Goal: Task Accomplishment & Management: Manage account settings

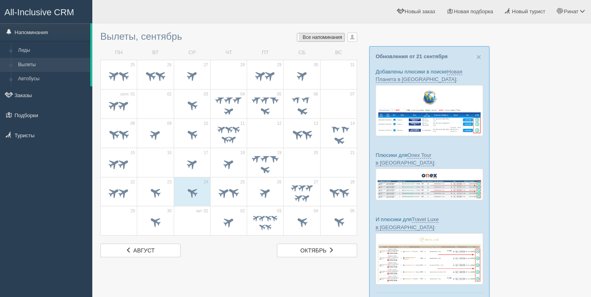
click at [326, 37] on span "Все напоминания" at bounding box center [323, 38] width 40 height 6
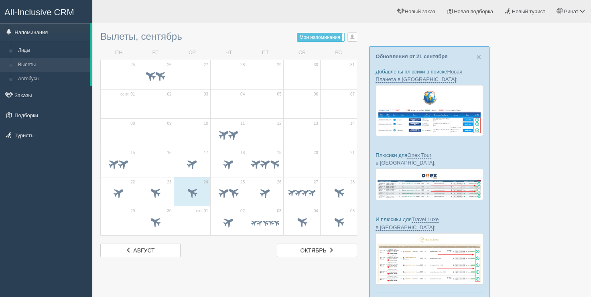
click at [326, 37] on span "Мои напоминания" at bounding box center [319, 38] width 41 height 6
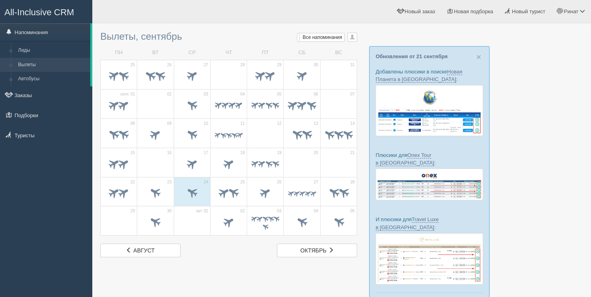
click at [260, 23] on div "[PERSON_NAME] Мой профиль Моя аналитика Для туристов Помощь" at bounding box center [341, 11] width 499 height 23
click at [473, 56] on p "Обновления от 21 сентября" at bounding box center [430, 57] width 108 height 8
click at [478, 57] on span "×" at bounding box center [478, 56] width 5 height 9
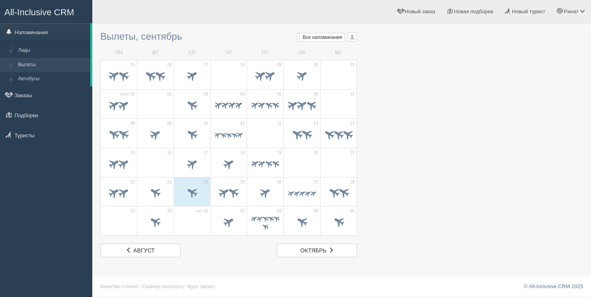
drag, startPoint x: 368, startPoint y: 47, endPoint x: 374, endPoint y: 44, distance: 6.3
click at [368, 47] on div at bounding box center [341, 142] width 483 height 230
click at [354, 38] on span "button" at bounding box center [352, 37] width 5 height 5
click at [386, 69] on div at bounding box center [341, 142] width 483 height 230
click at [578, 8] on span "Ринат" at bounding box center [571, 11] width 14 height 6
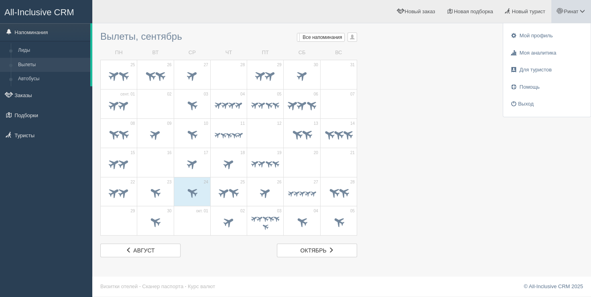
click at [389, 41] on div at bounding box center [341, 142] width 483 height 230
